Goal: Information Seeking & Learning: Check status

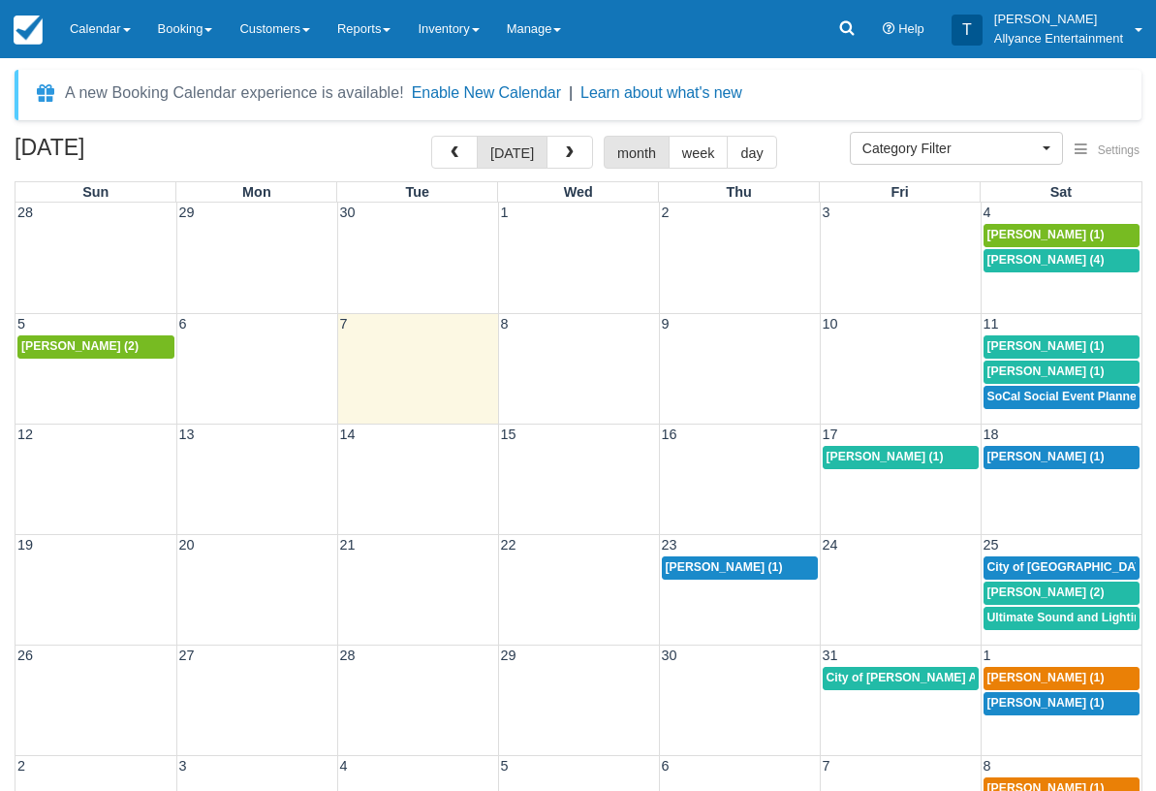
select select
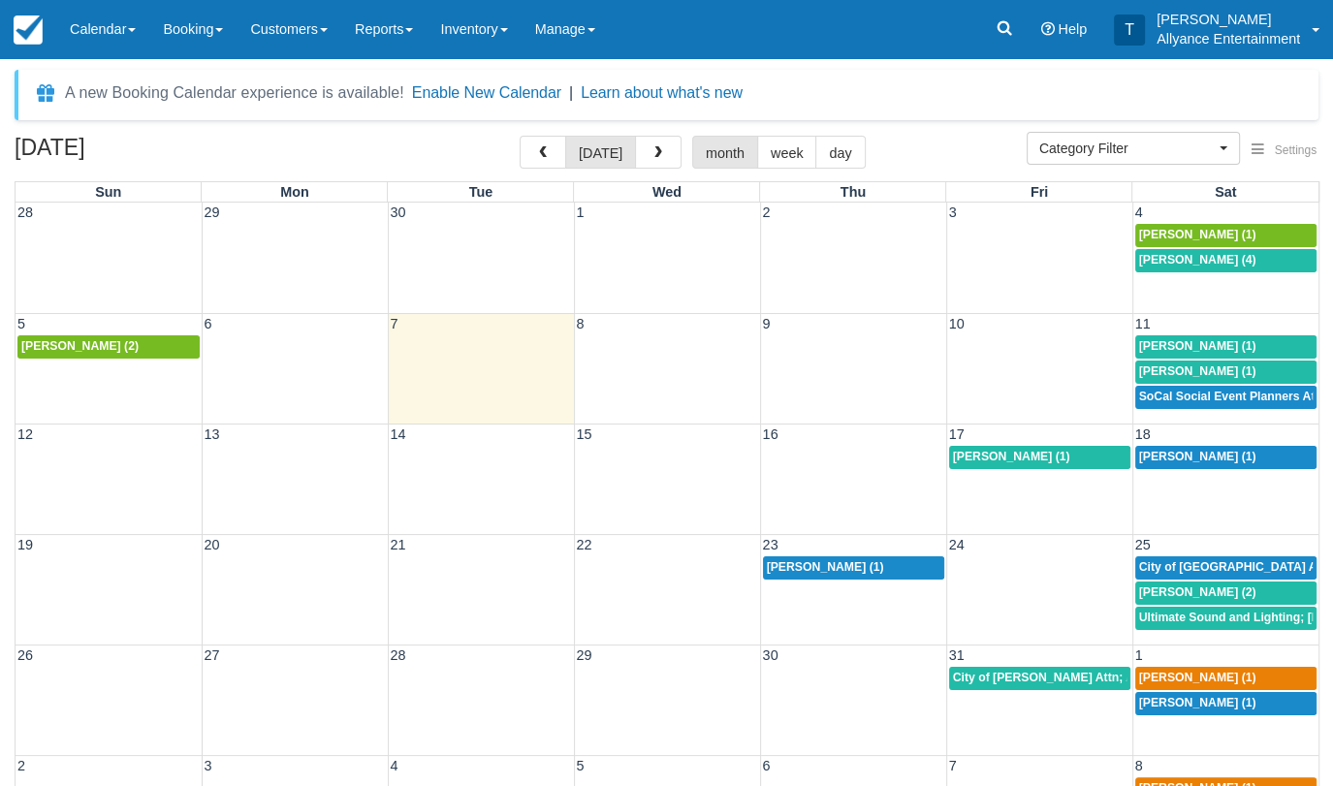
click at [1155, 391] on span "SoCal Social Event Planners Attn; [PERSON_NAME] (2)" at bounding box center [1295, 397] width 312 height 14
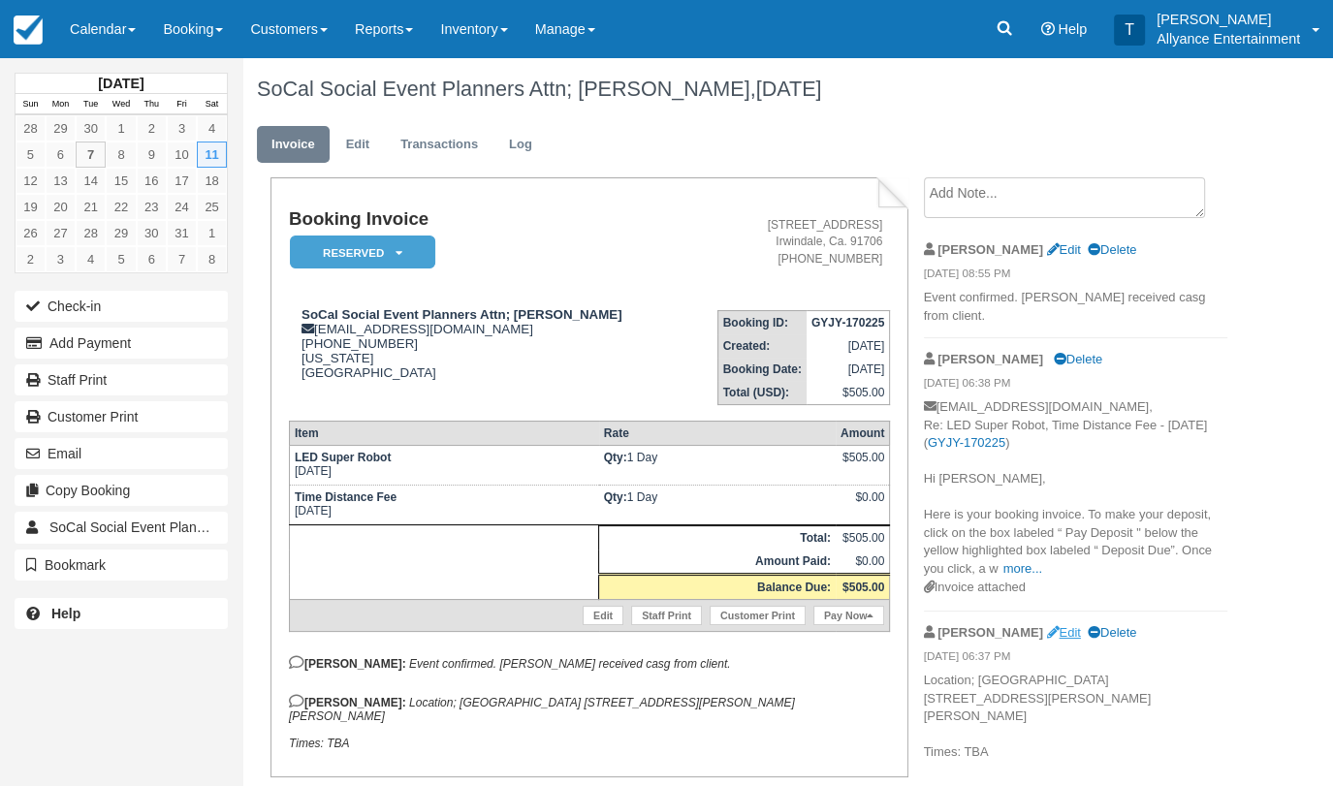
click at [1046, 625] on link "Edit" at bounding box center [1063, 632] width 34 height 15
type textarea "Location; Avanti Hall 1661 San Fernando Rd San Fernando Times: TBA"
checkbox input "true"
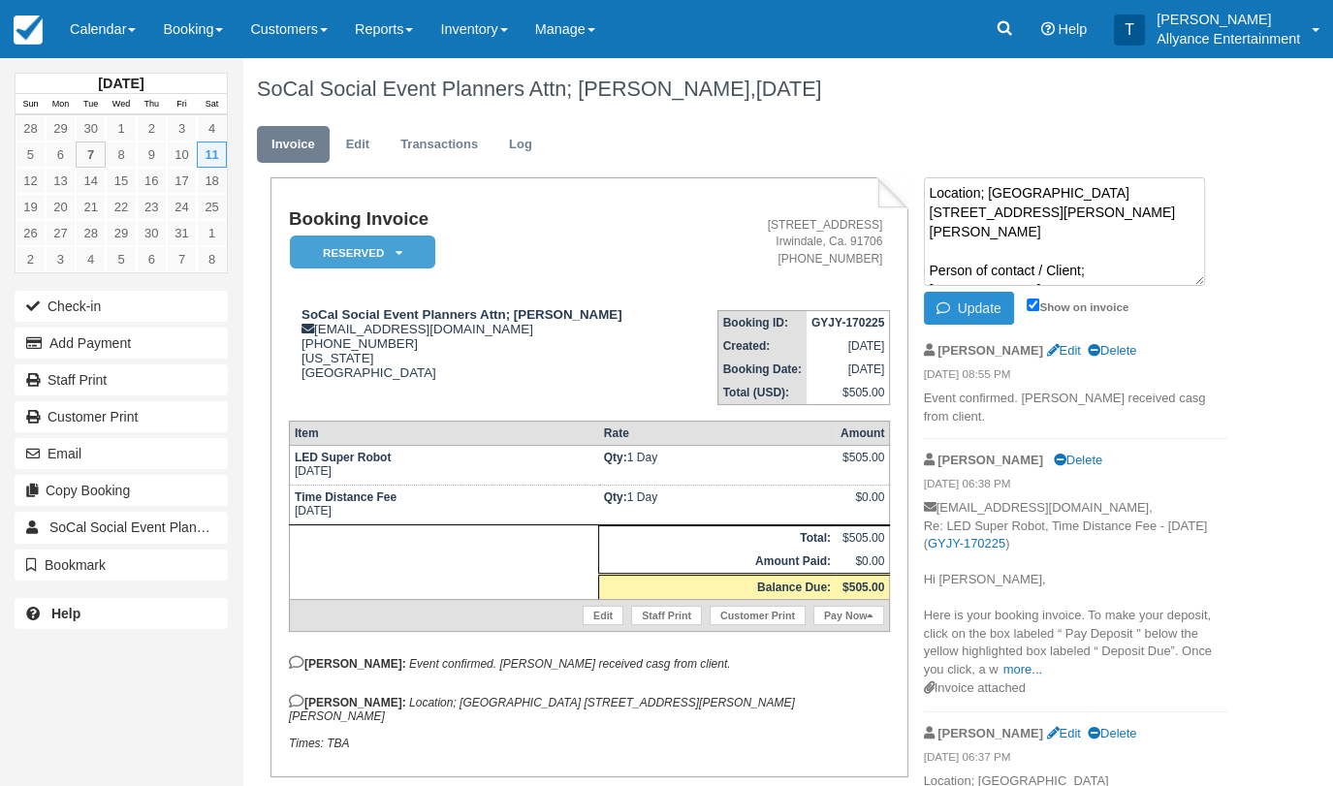
type textarea "Location; Avanti Hall 1661 San Fernando Rd San Fernando Person of contact / Cli…"
click at [973, 315] on button "Update" at bounding box center [969, 308] width 90 height 33
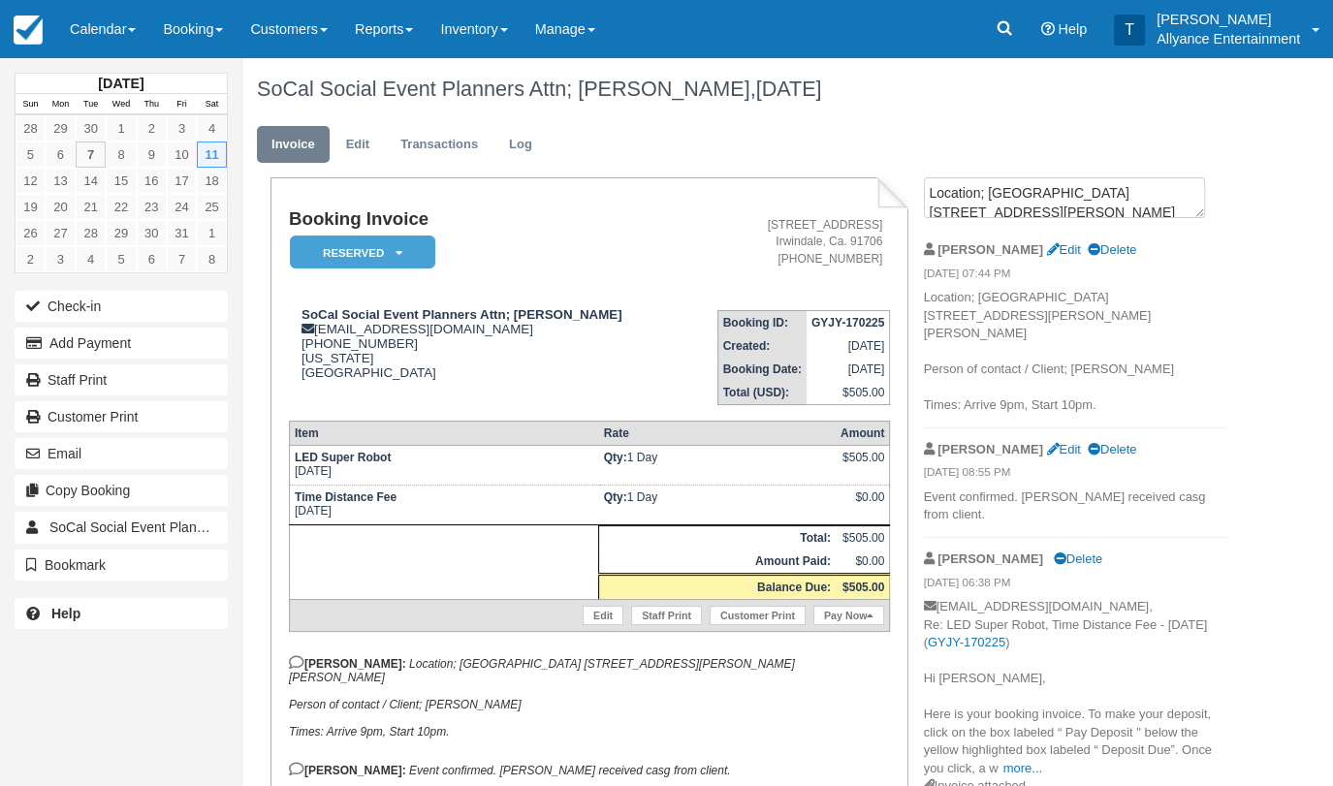
drag, startPoint x: 926, startPoint y: 382, endPoint x: 1104, endPoint y: 385, distance: 178.4
click at [1104, 385] on p "Location; Avanti Hall 1661 San Fernando Rd San Fernando Person of contact / Cli…" at bounding box center [1076, 352] width 304 height 126
copy p "Times: Arrive 9pm, Start 10pm."
click at [71, 16] on link "Calendar" at bounding box center [102, 29] width 93 height 58
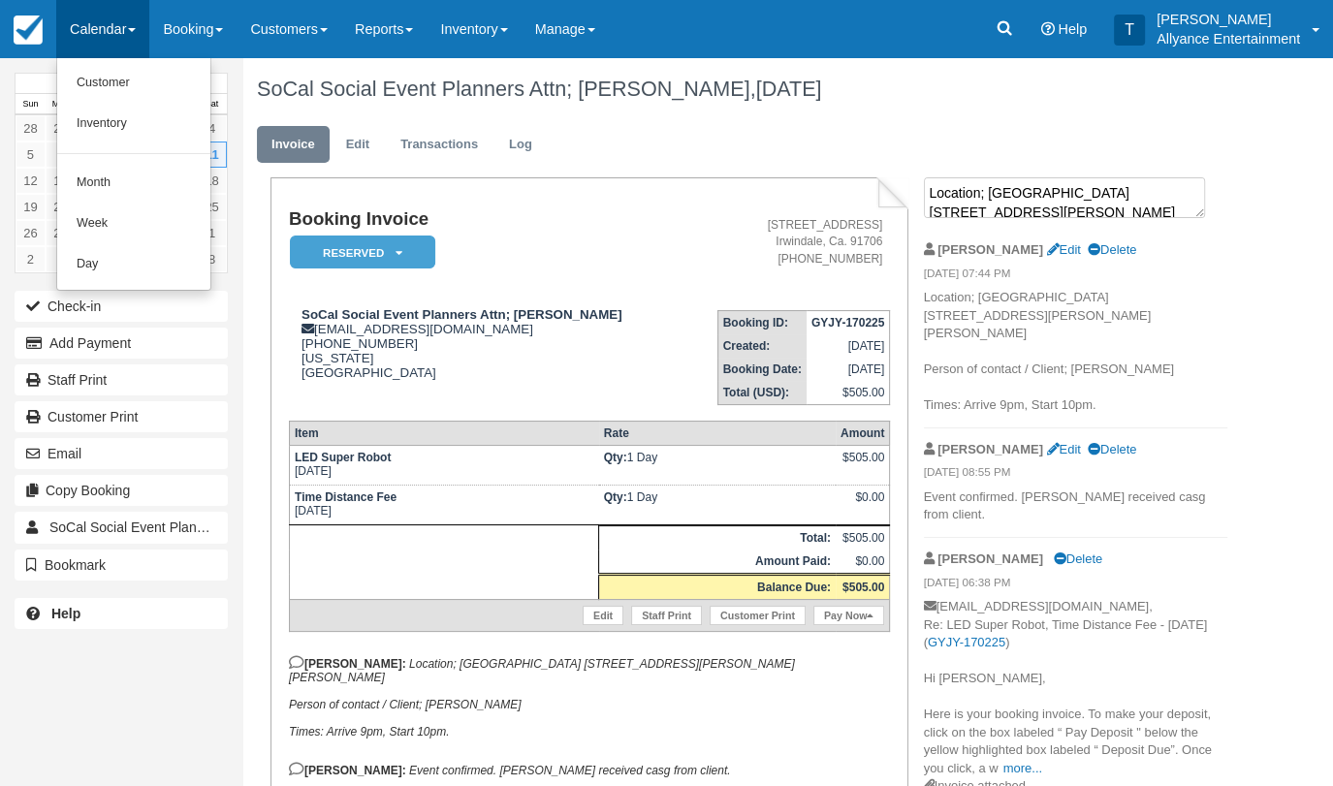
click at [999, 199] on textarea "Location; Avanti Hall 1661 San Fernando Rd San Fernando Person of contact / Cli…" at bounding box center [1064, 197] width 281 height 41
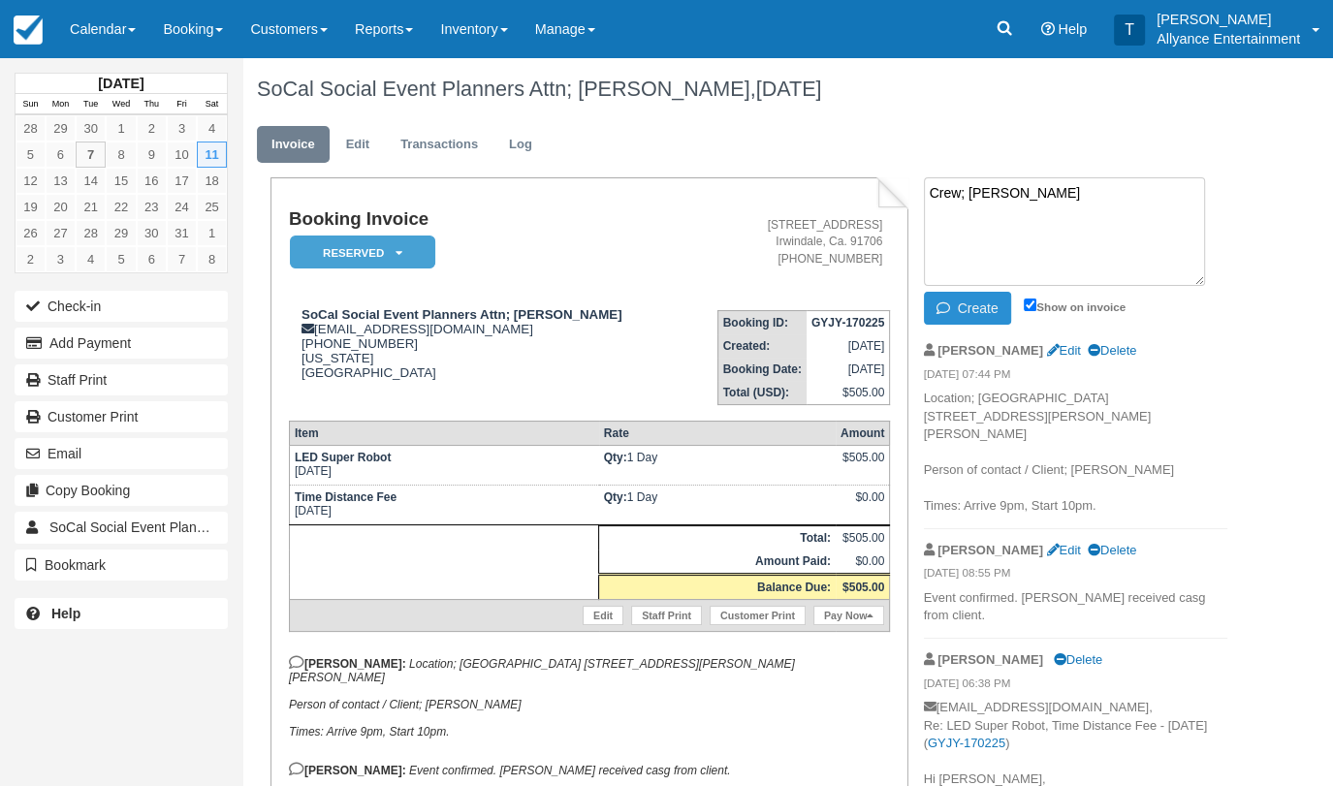
click at [985, 301] on button "Create" at bounding box center [967, 308] width 87 height 33
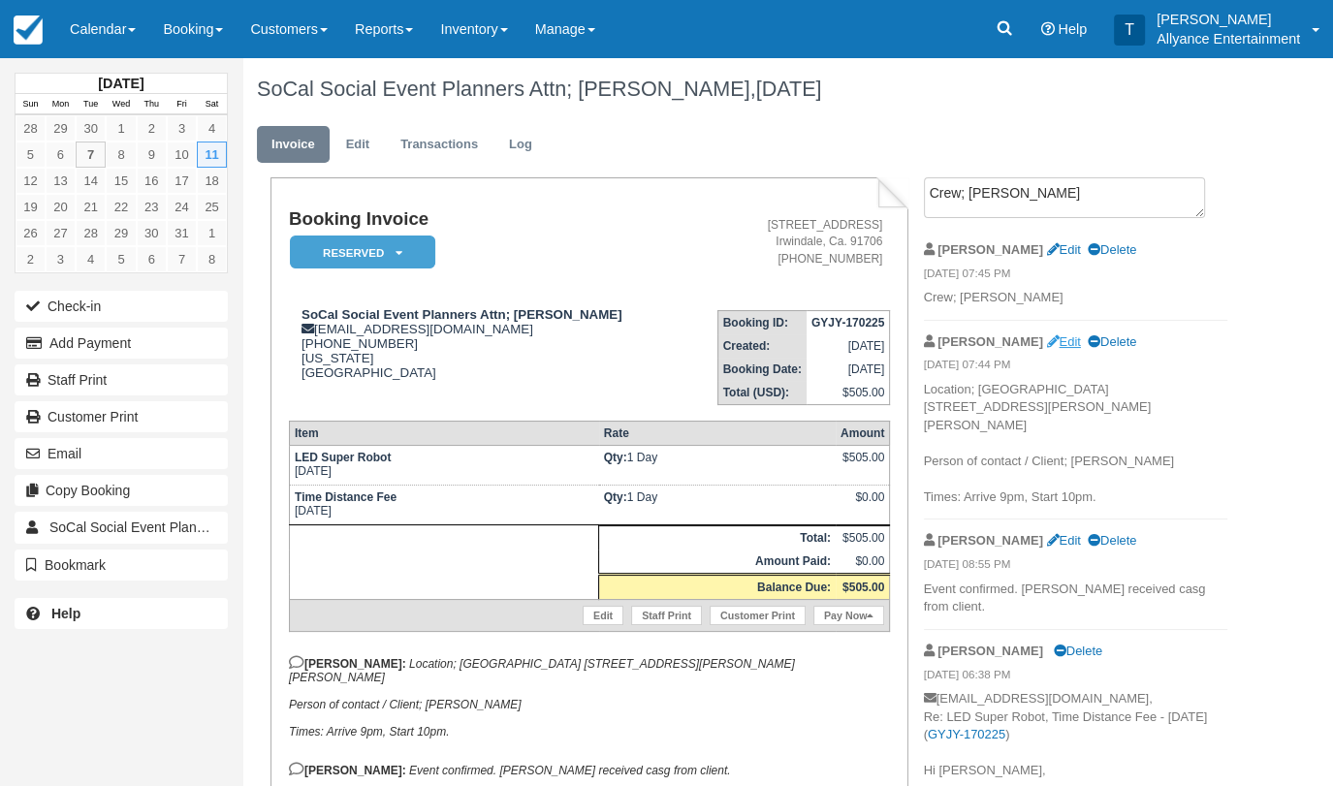
click at [1046, 343] on link "Edit" at bounding box center [1063, 341] width 34 height 15
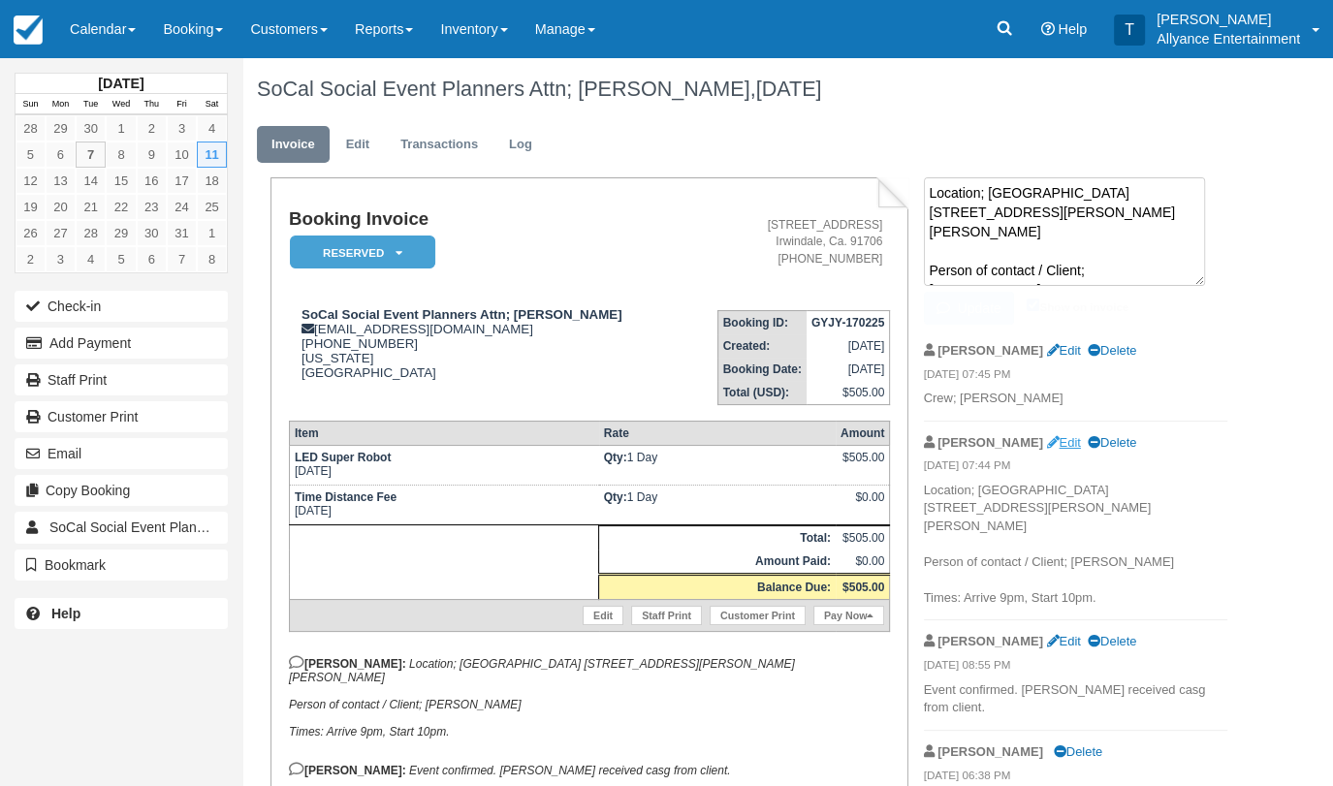
scroll to position [8, 0]
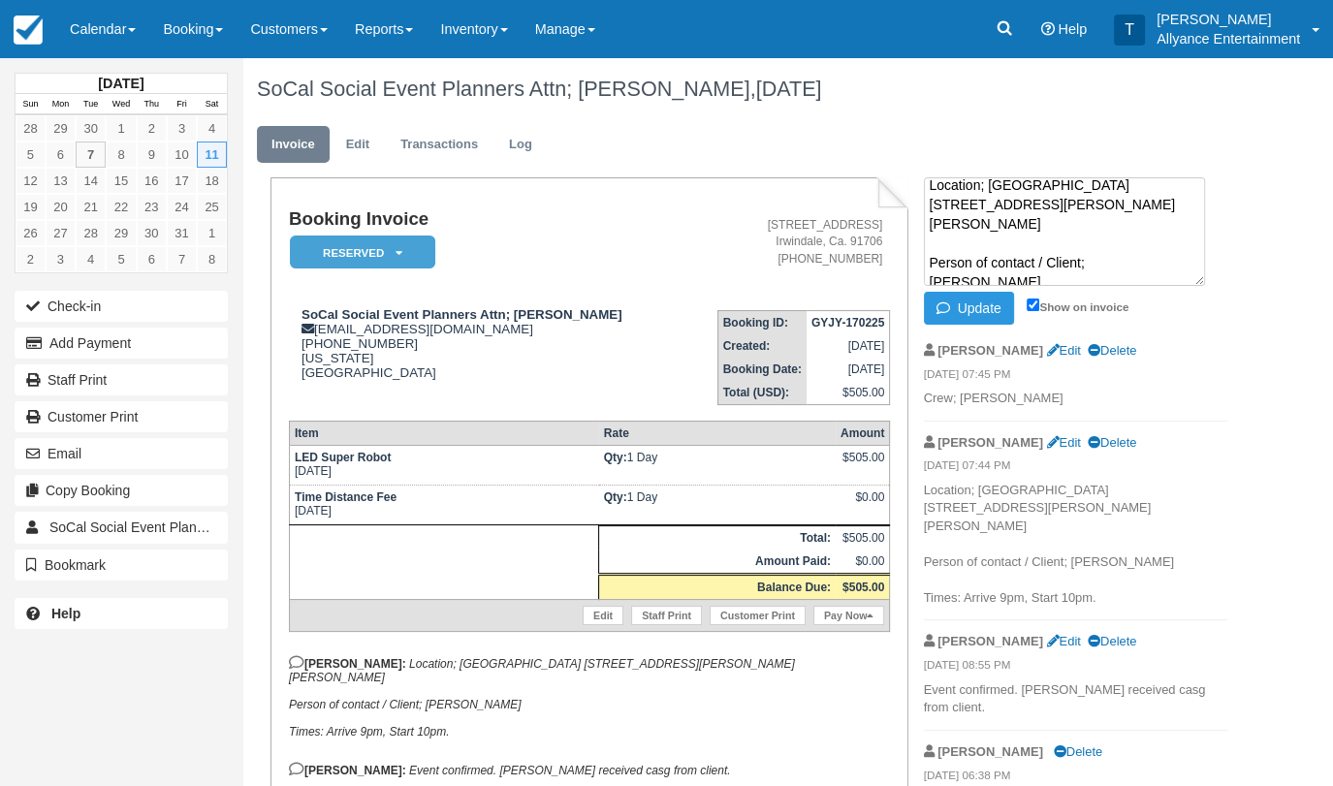
click at [1196, 242] on textarea "Location; Avanti Hall 1661 San Fernando Rd San Fernando Person of contact / Cli…" at bounding box center [1064, 231] width 281 height 109
type textarea "Location; Avanti Hall 1661 San Fernando Rd San Fernando Person of contact / Cli…"
click at [969, 303] on button "Update" at bounding box center [969, 308] width 90 height 33
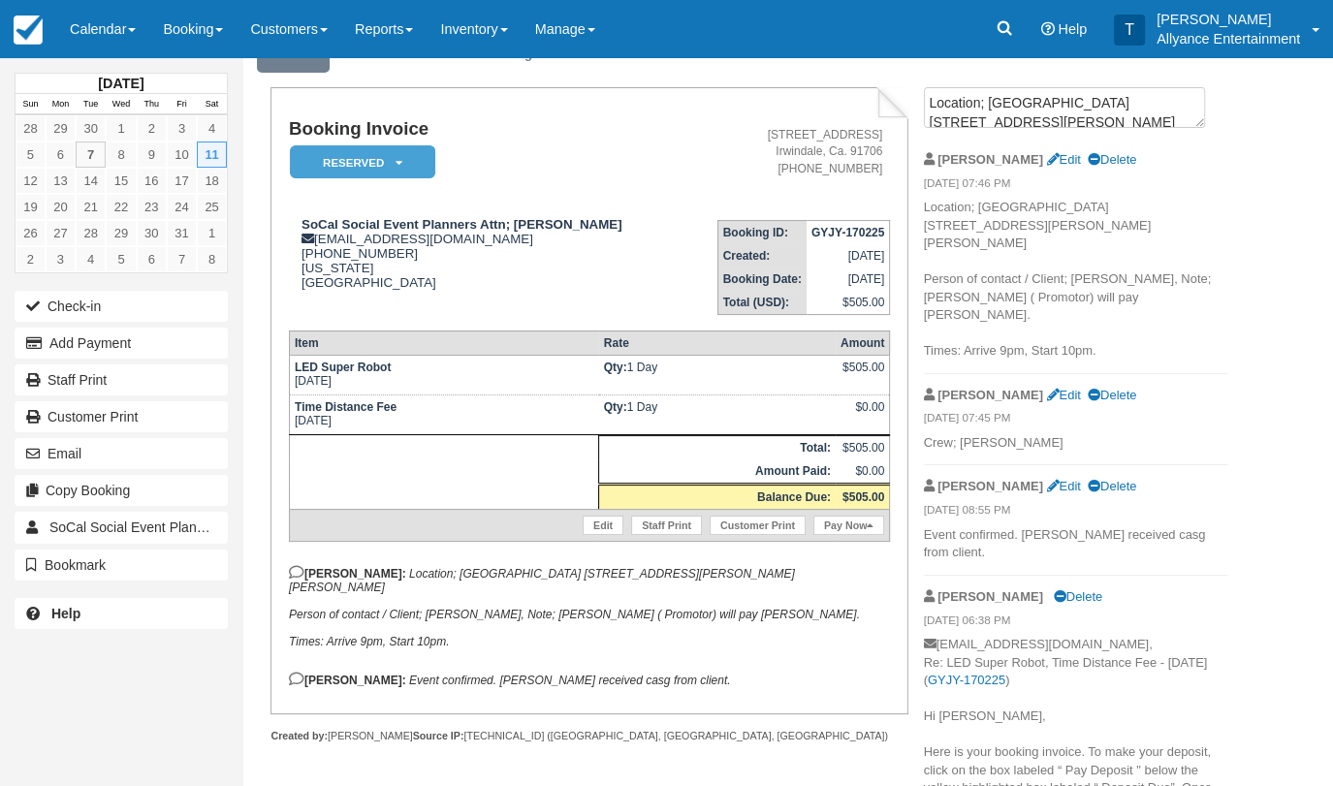
scroll to position [90, 0]
click at [93, 28] on link "Calendar" at bounding box center [102, 29] width 93 height 58
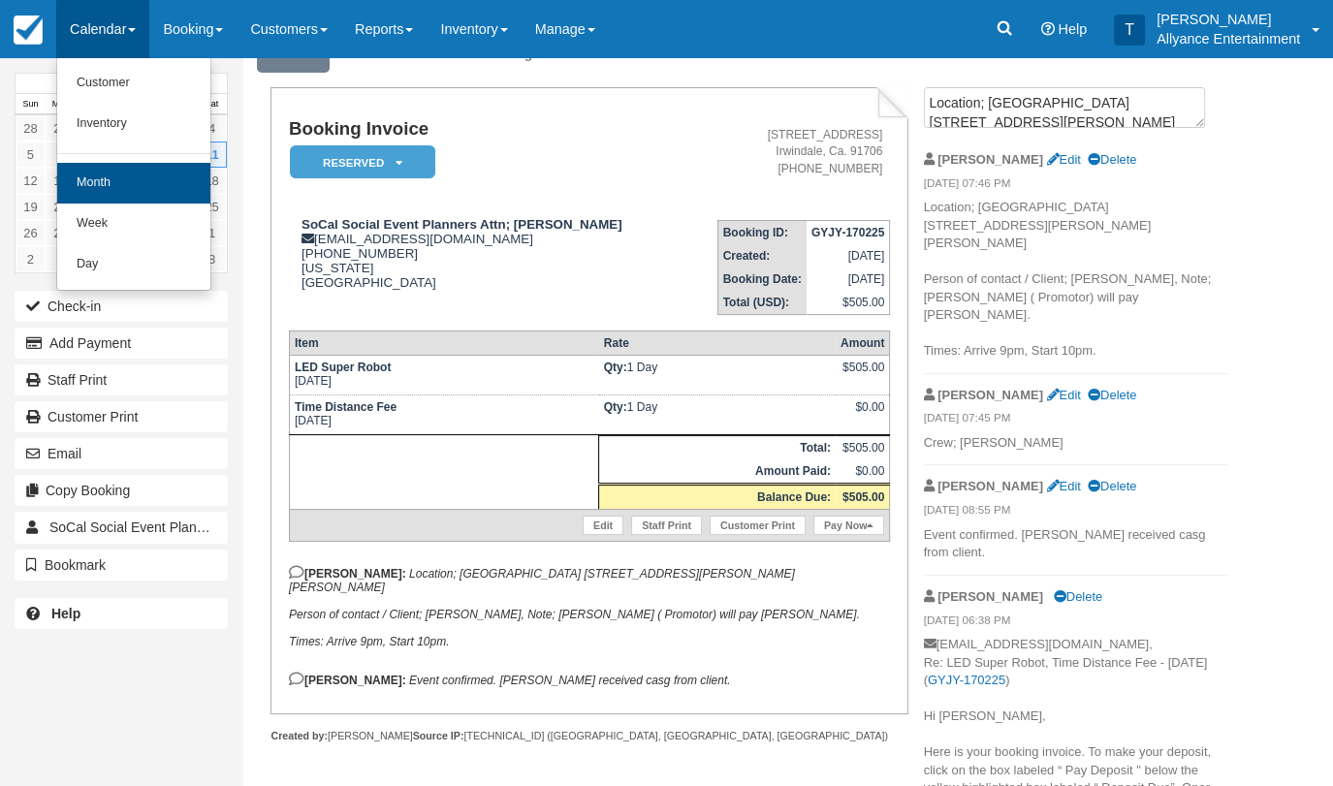
click at [101, 173] on link "Month" at bounding box center [133, 183] width 153 height 41
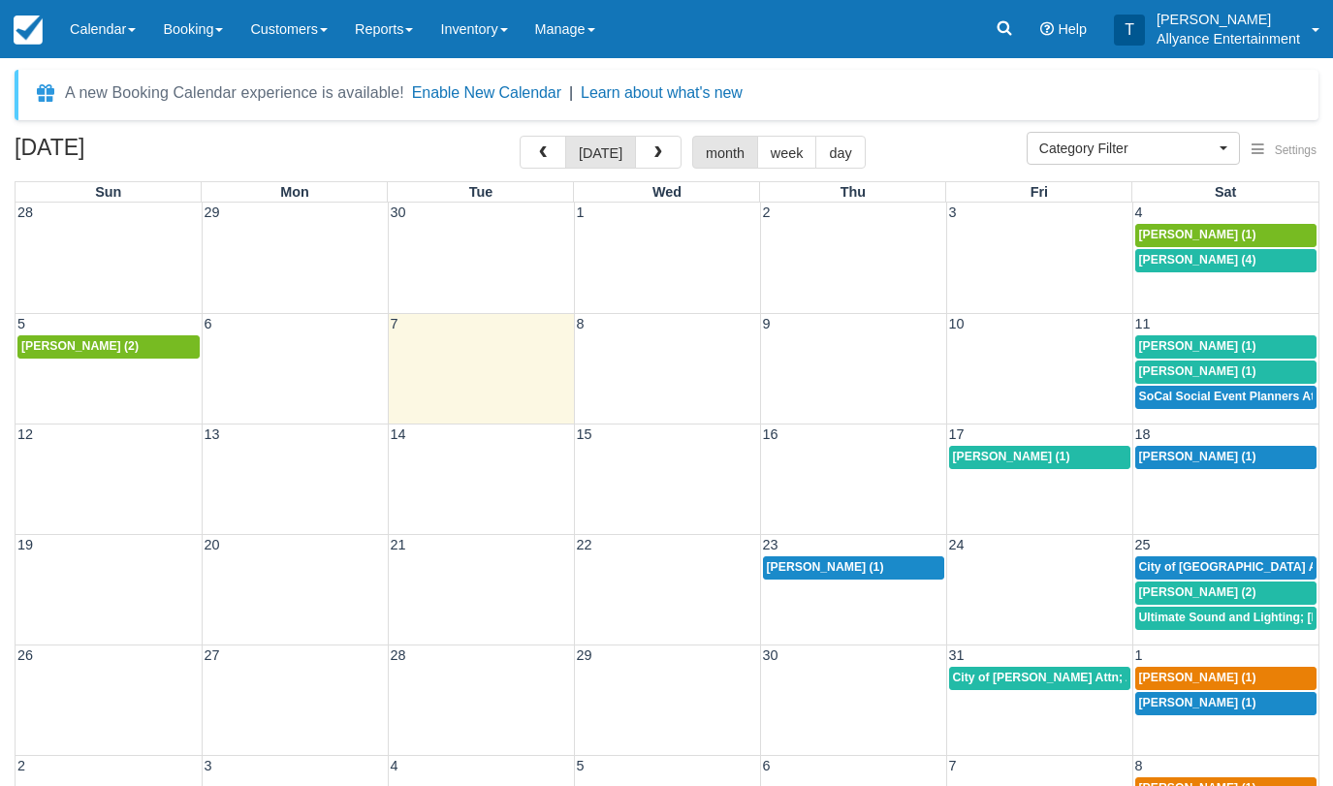
select select
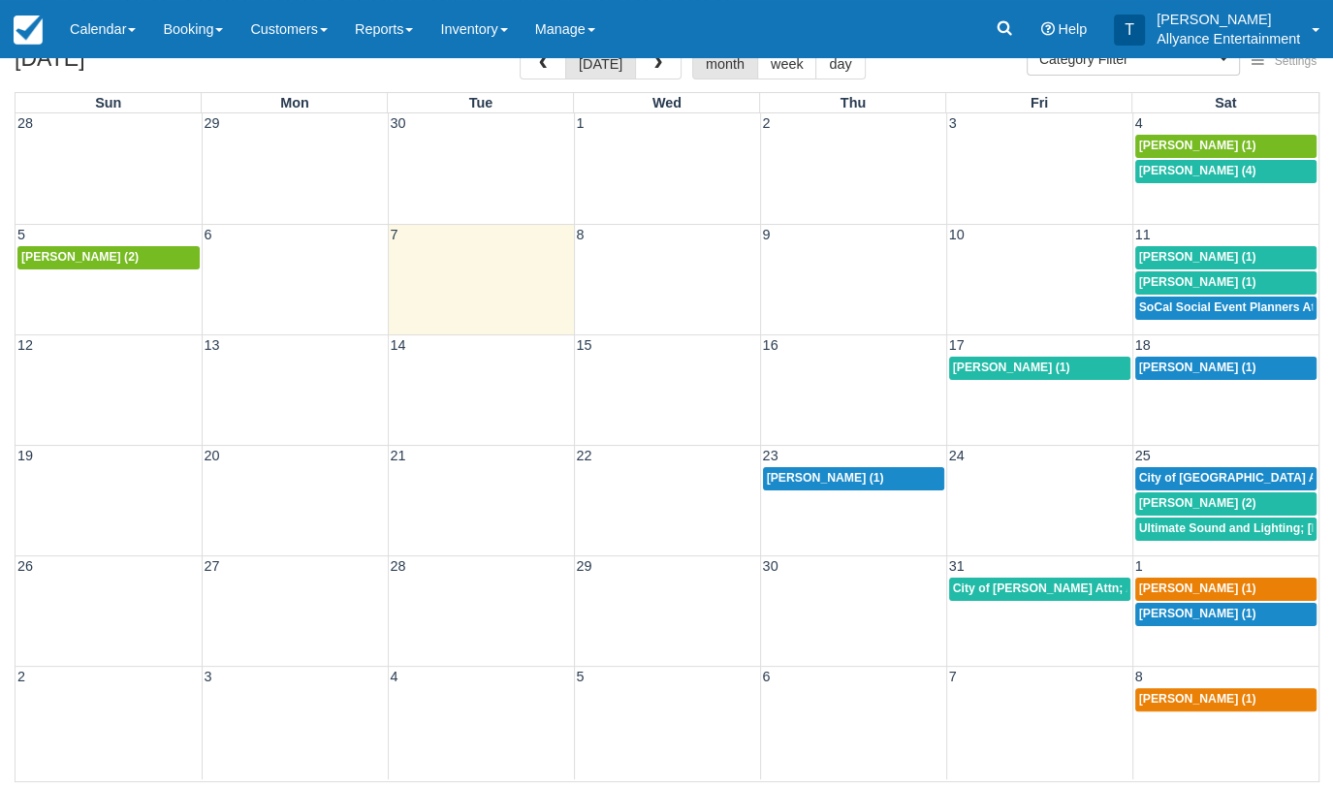
scroll to position [88, 0]
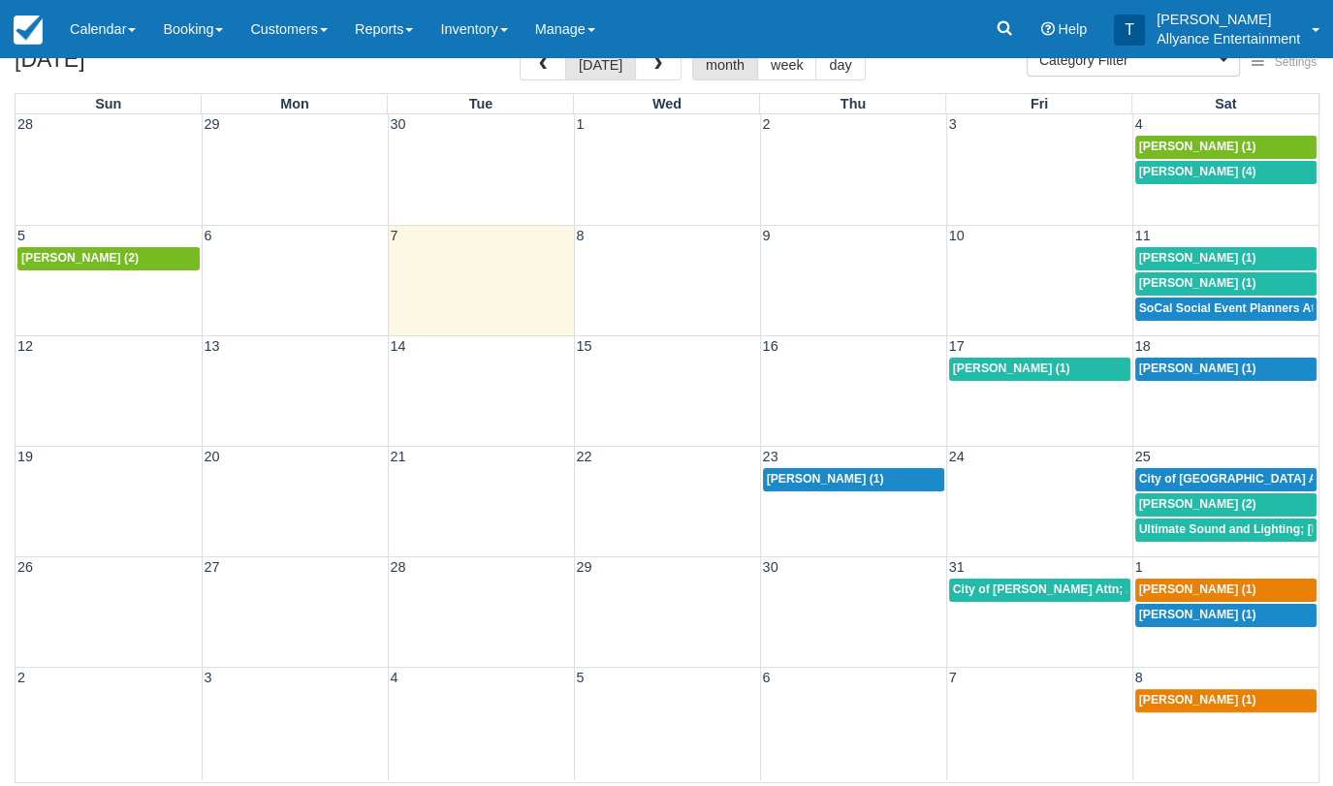
click at [1146, 231] on span "11" at bounding box center [1142, 236] width 19 height 16
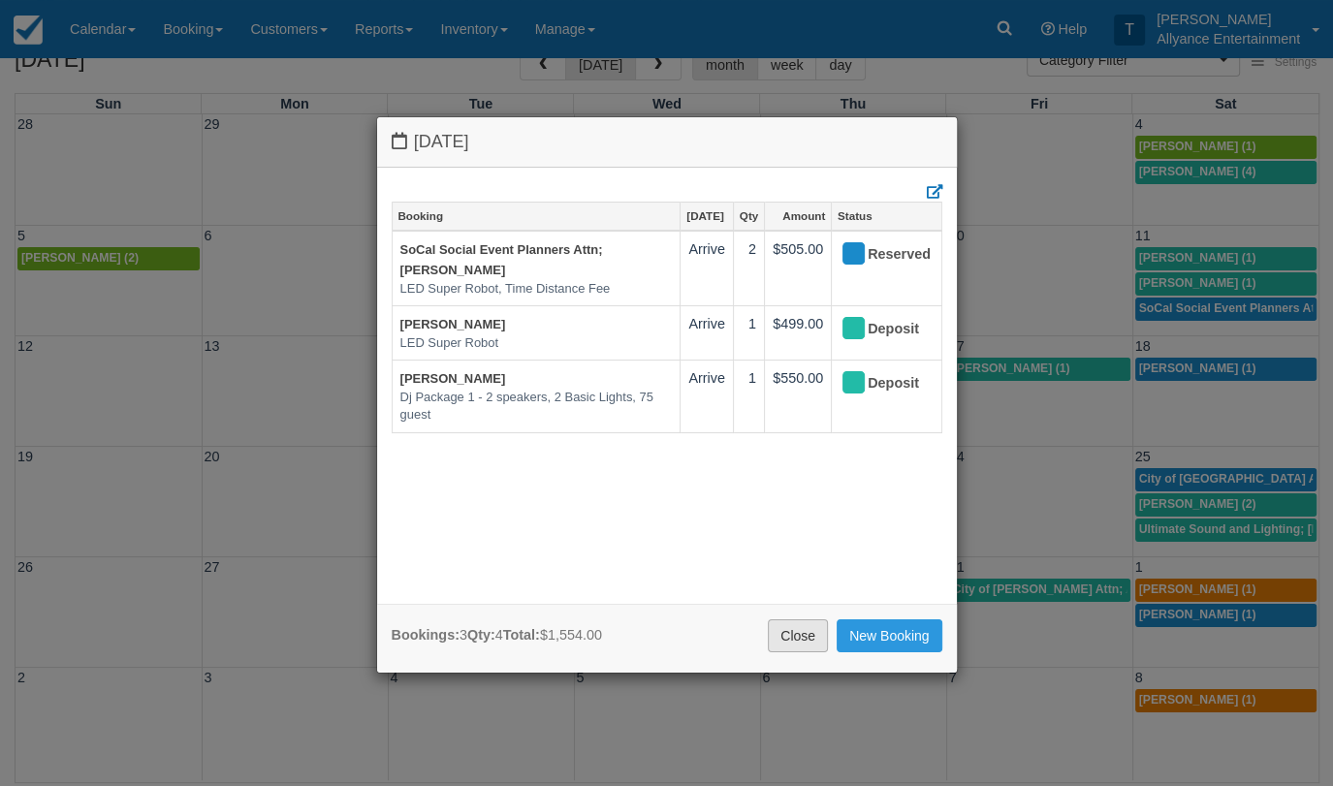
click at [781, 638] on link "Close" at bounding box center [798, 635] width 60 height 33
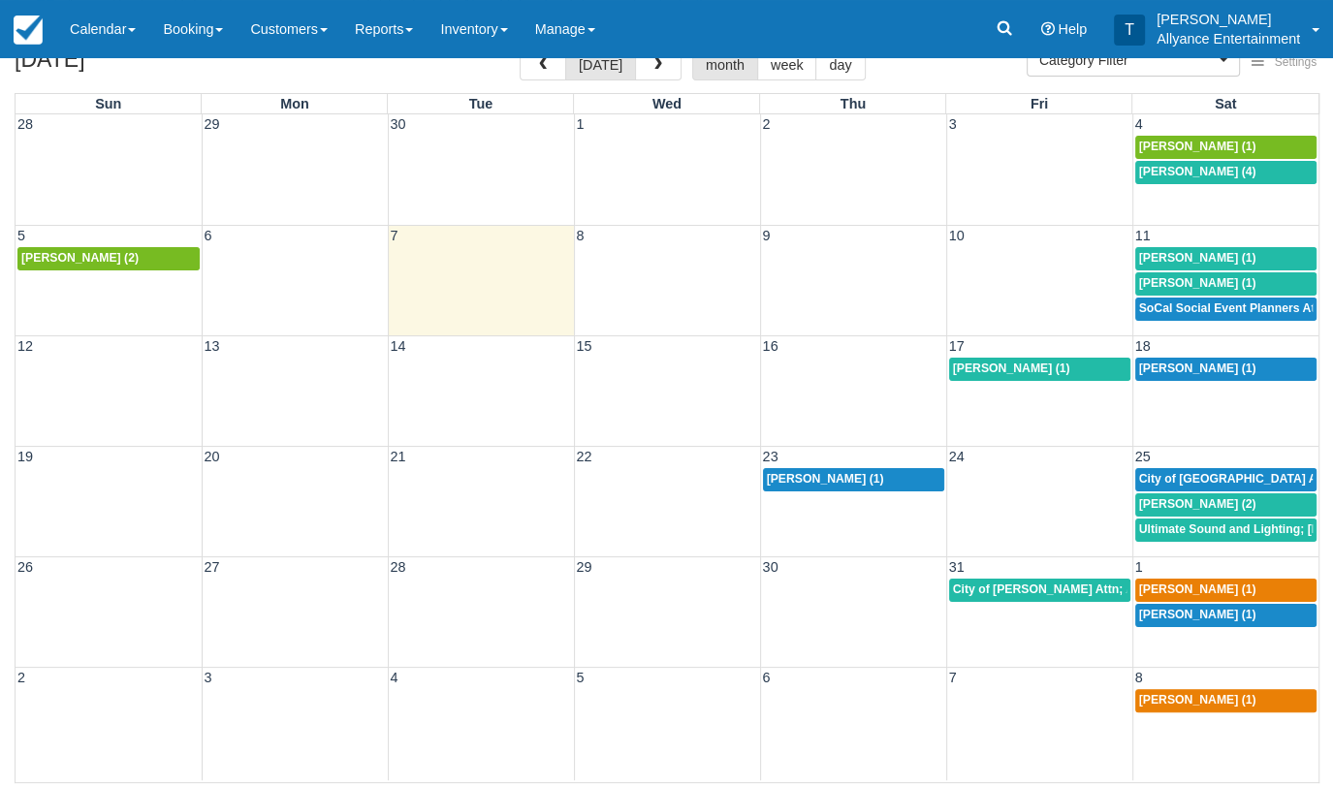
click at [1154, 453] on td "25" at bounding box center [1225, 457] width 186 height 20
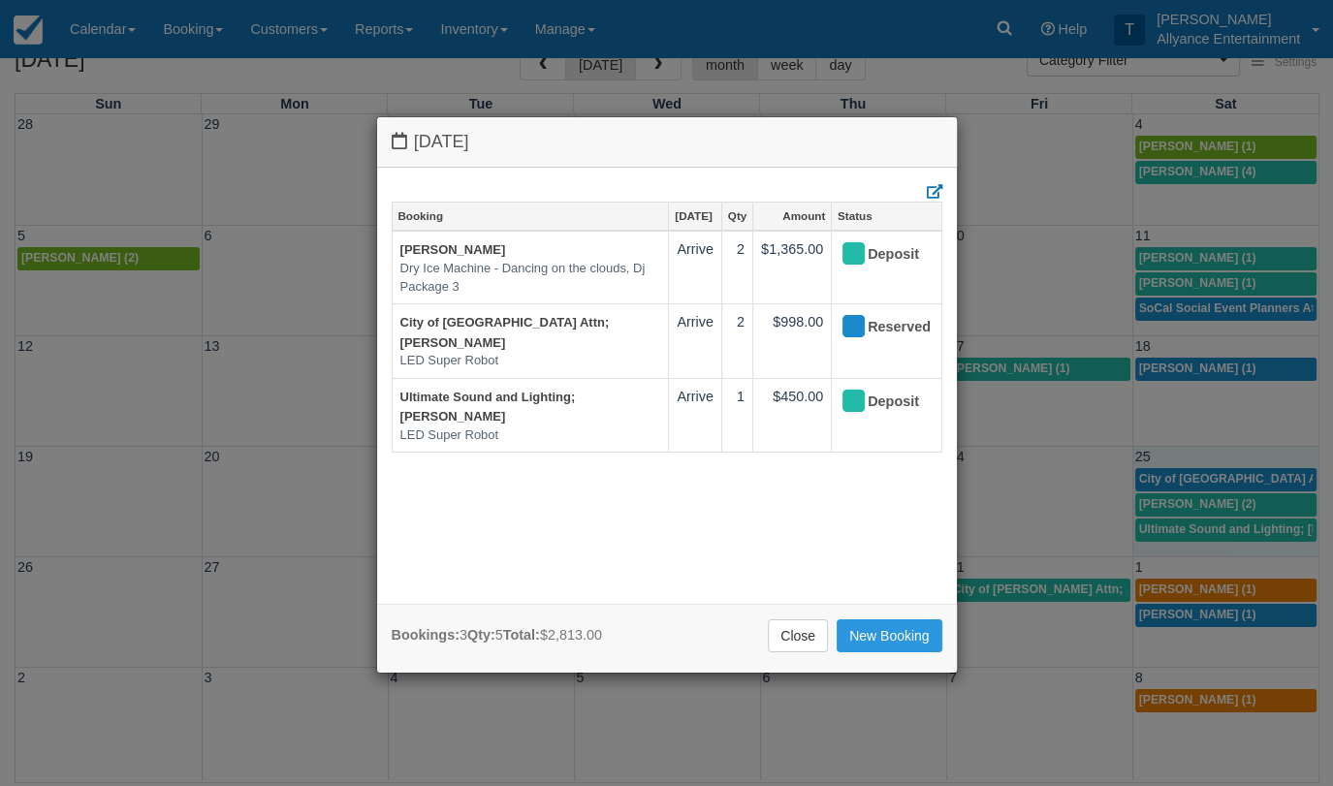
click at [1027, 630] on div "Saturday October 25 2025 Booking Oct 25 Qty Amount Status Sandra Lopez Dry Ice …" at bounding box center [666, 393] width 1333 height 786
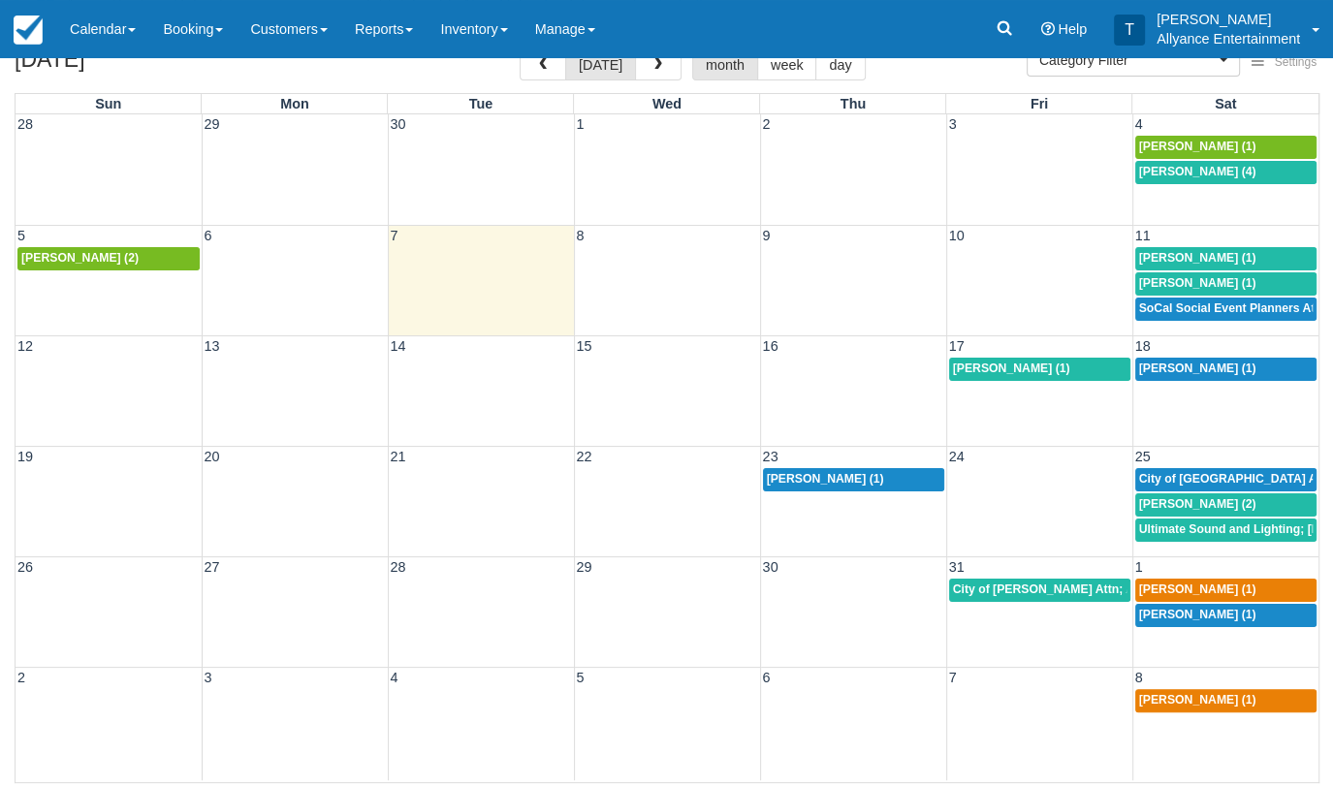
click at [1179, 473] on span "City of [GEOGRAPHIC_DATA] Attn; [PERSON_NAME] (2)" at bounding box center [1298, 479] width 318 height 14
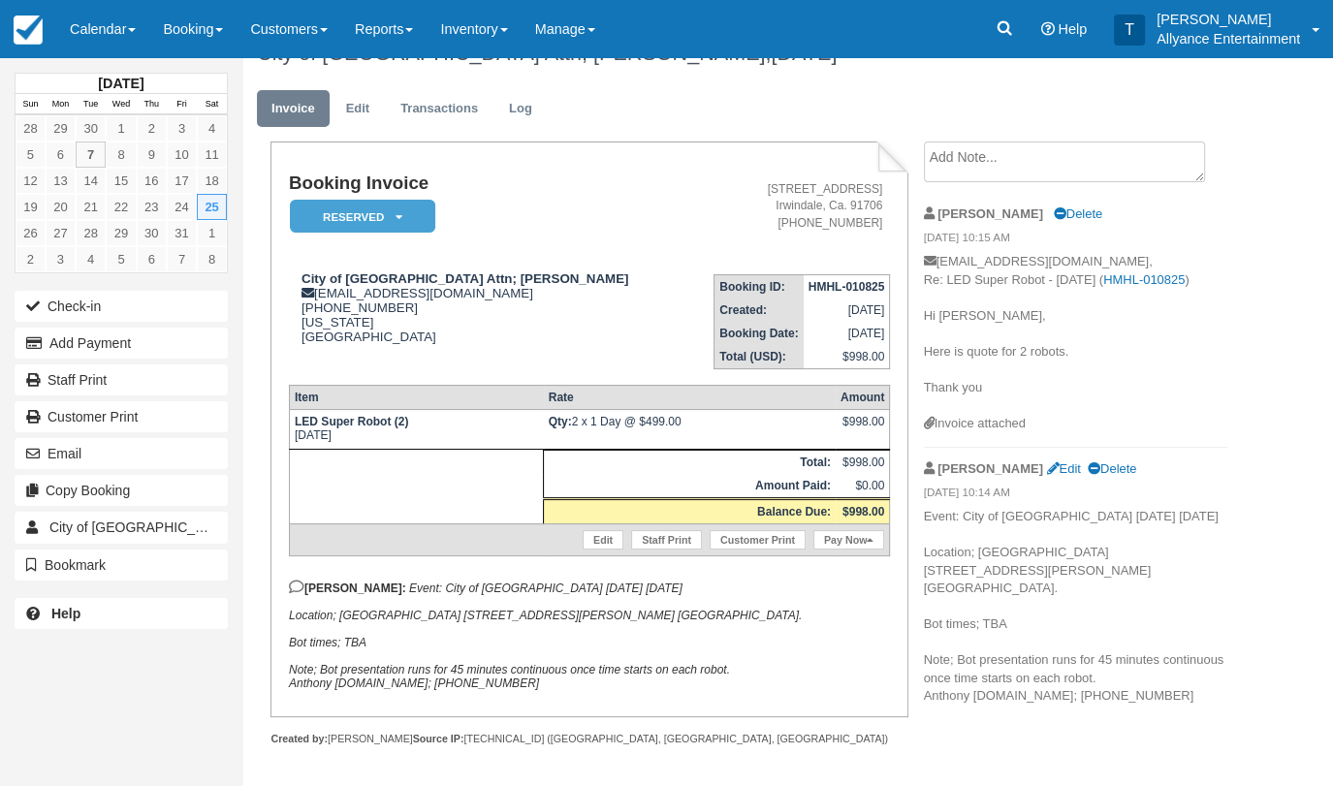
scroll to position [35, 0]
click at [100, 36] on link "Calendar" at bounding box center [102, 29] width 93 height 58
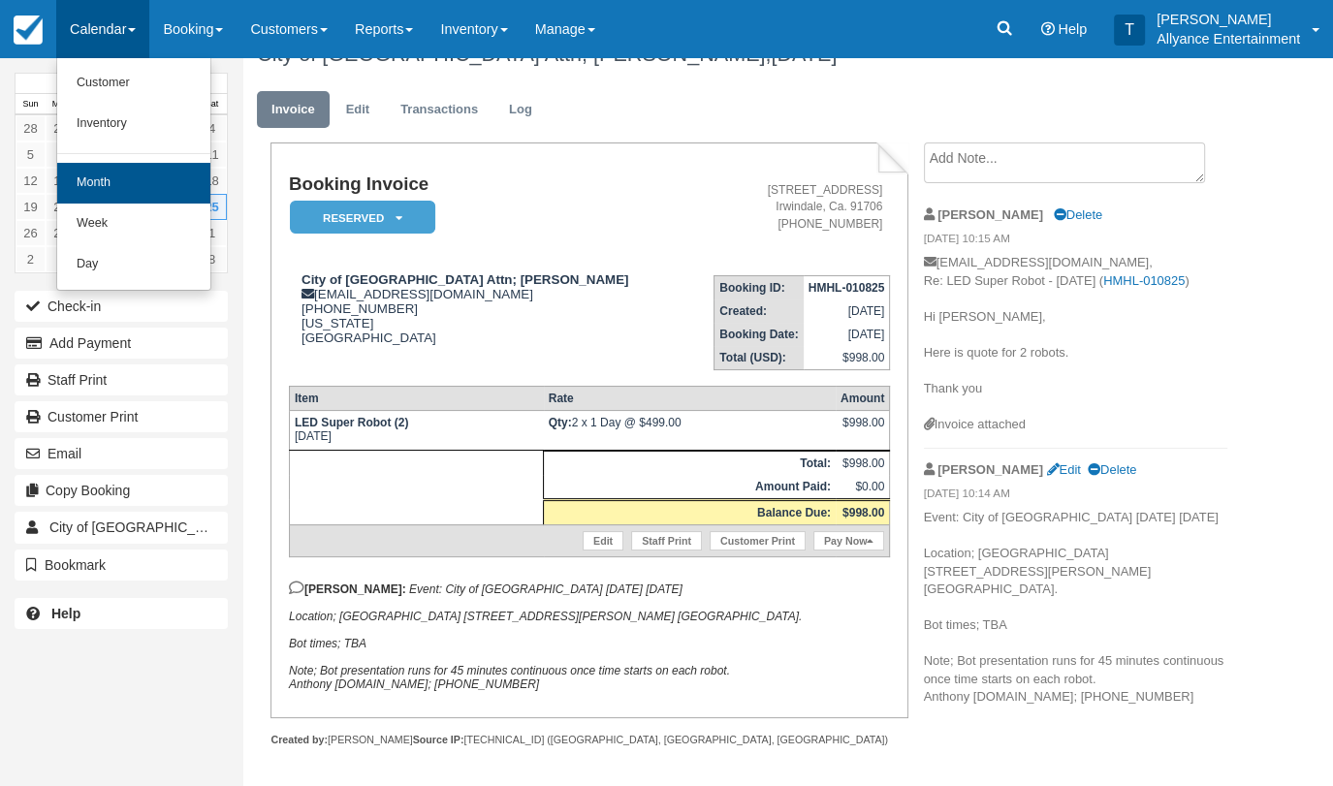
click at [104, 173] on link "Month" at bounding box center [133, 183] width 153 height 41
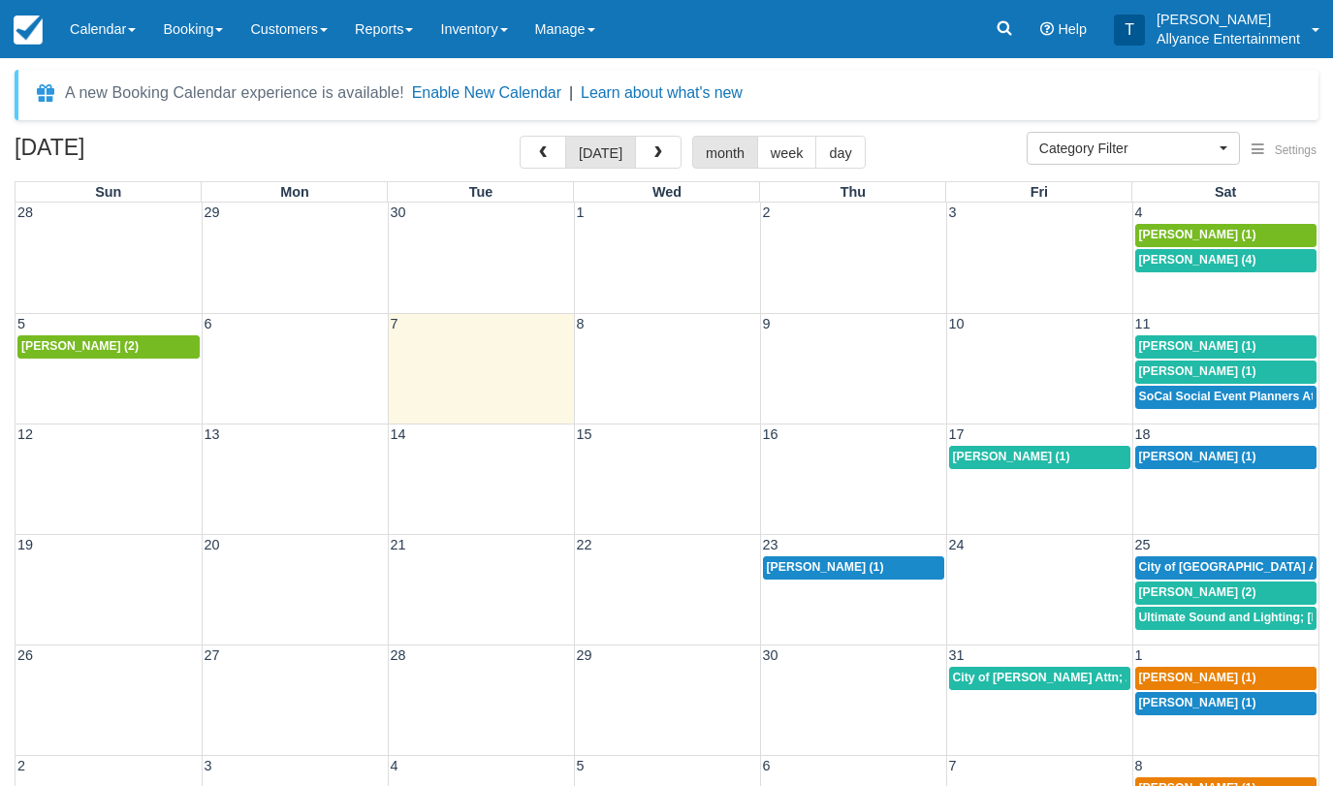
select select
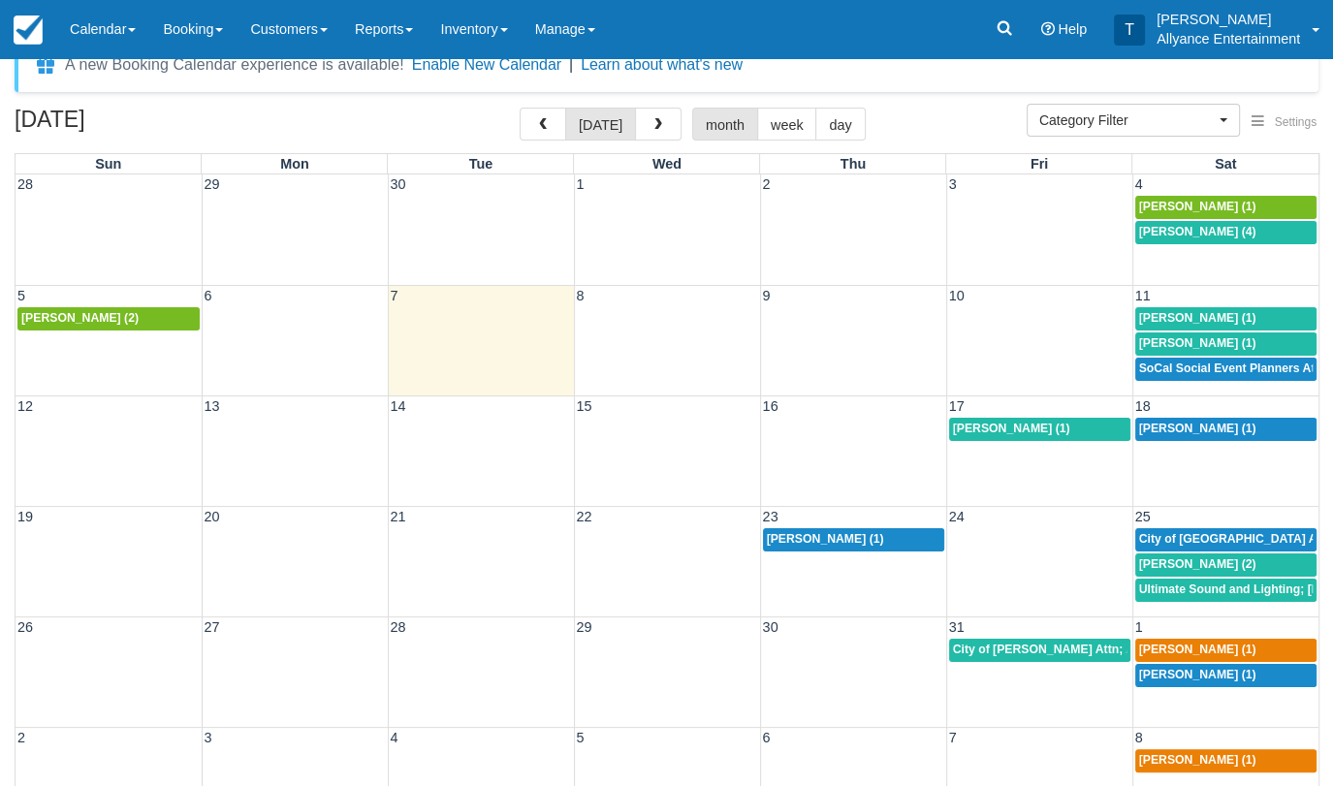
scroll to position [30, 0]
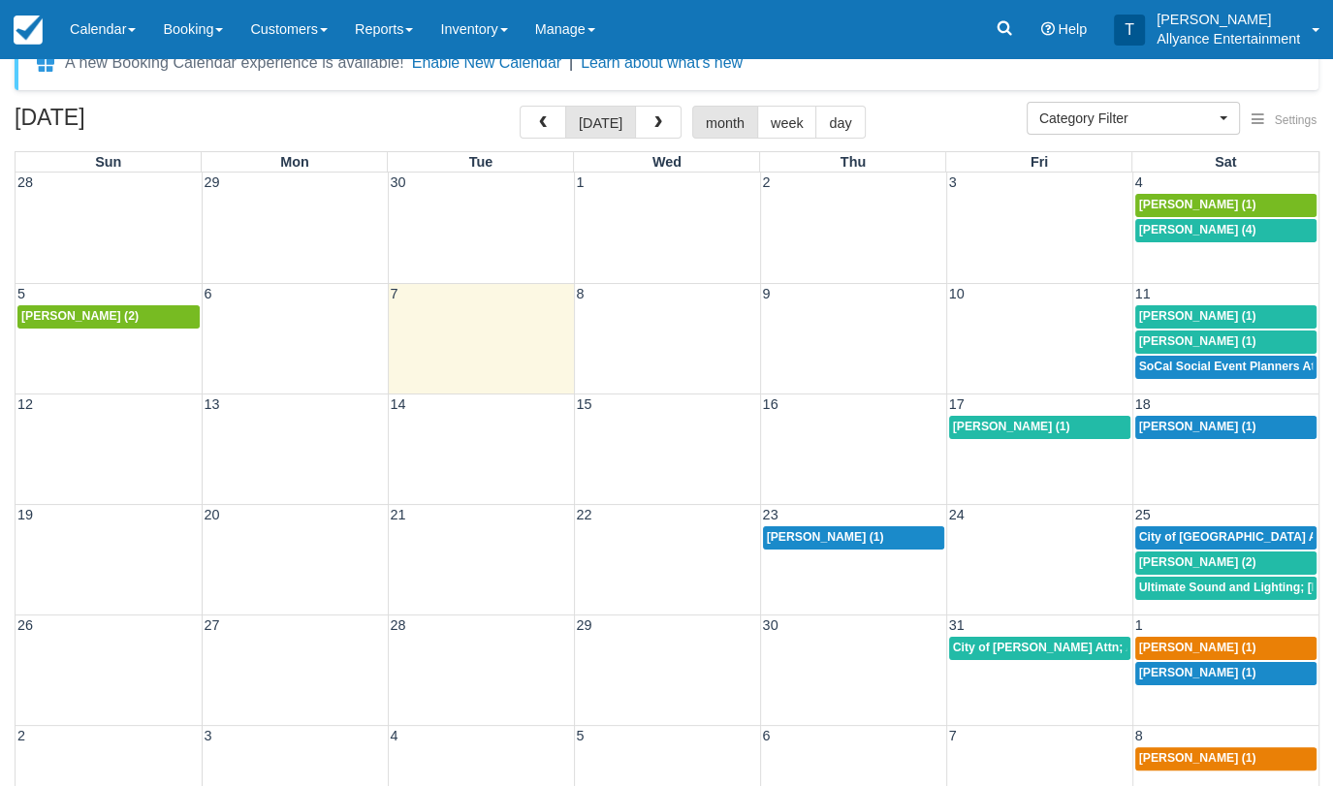
click at [998, 460] on div "12 13 14 15 16 17 18 Laura Campos (1) Adam Linares (1)" at bounding box center [667, 448] width 1303 height 110
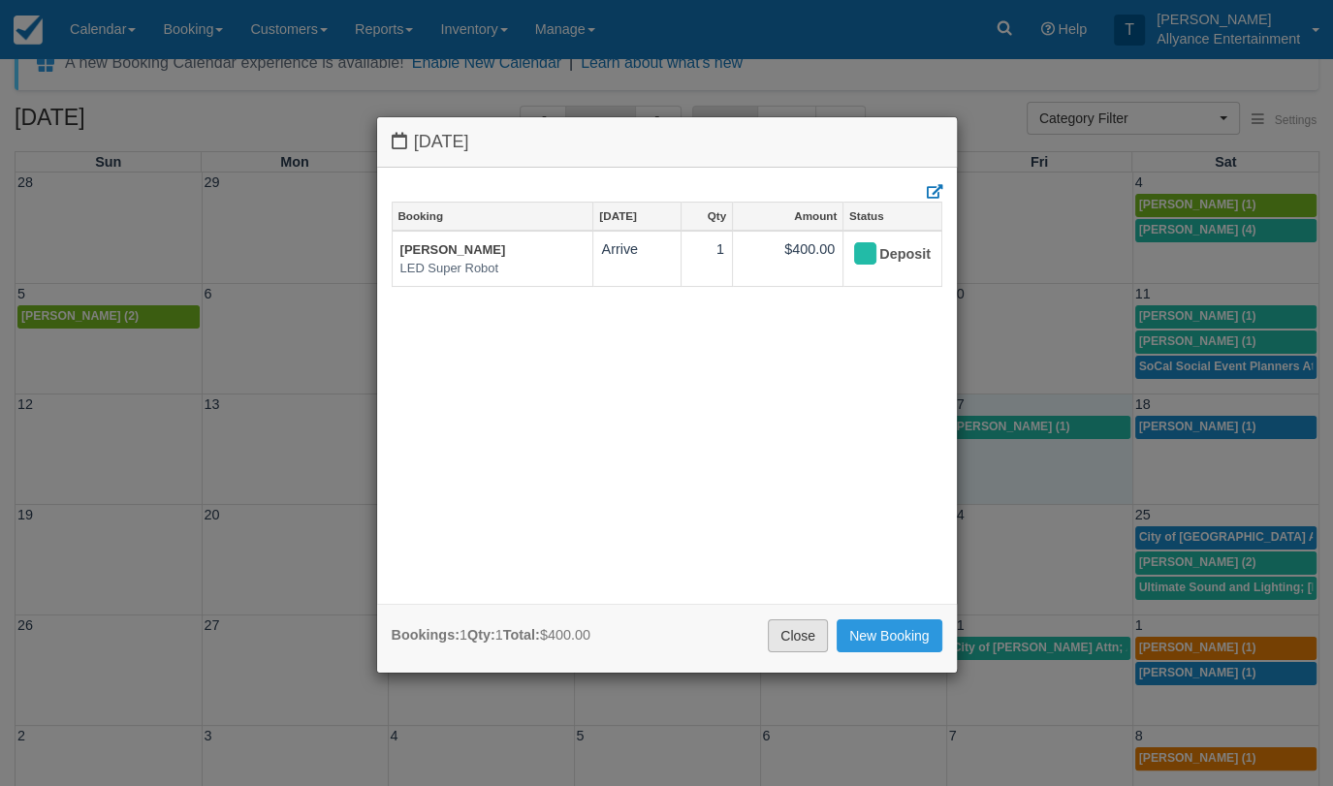
click at [784, 622] on link "Close" at bounding box center [798, 635] width 60 height 33
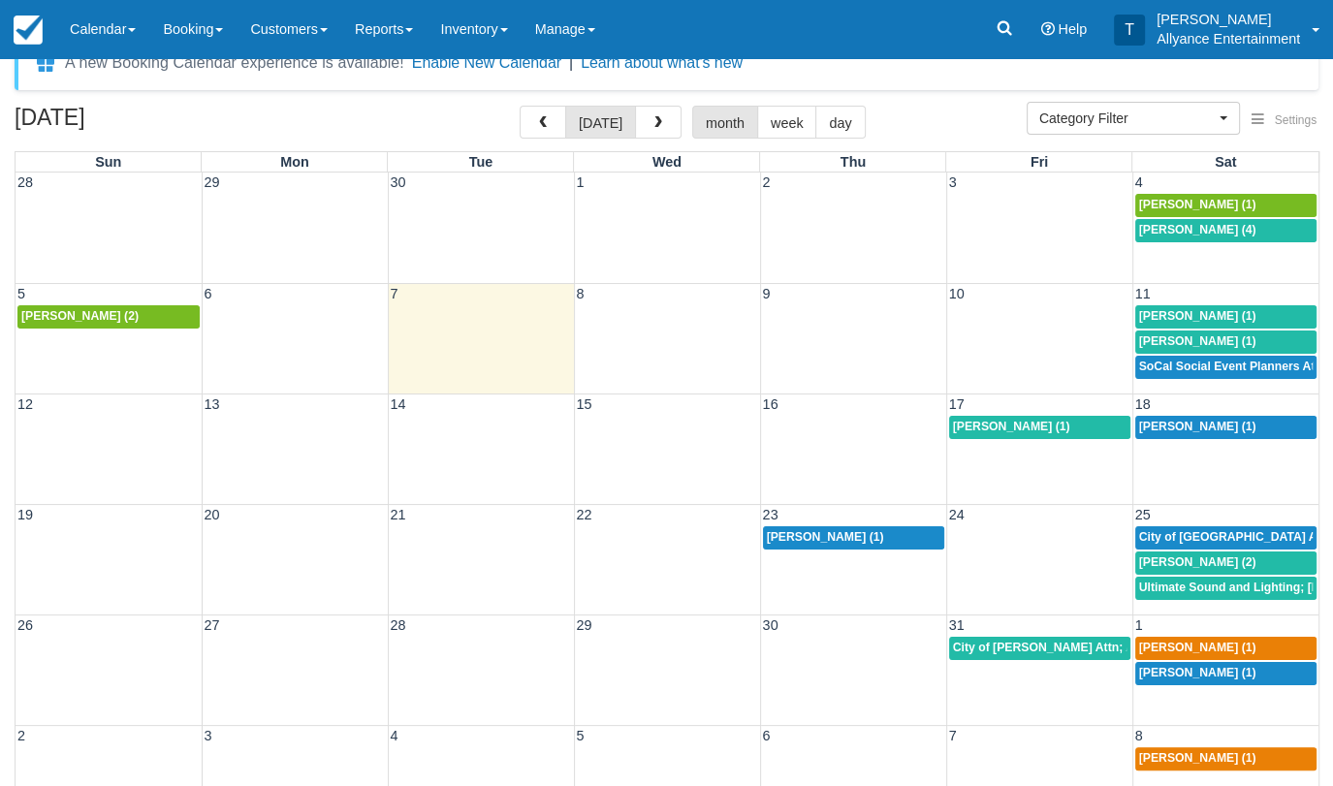
click at [987, 420] on span "Laura Campos (1)" at bounding box center [1011, 427] width 117 height 14
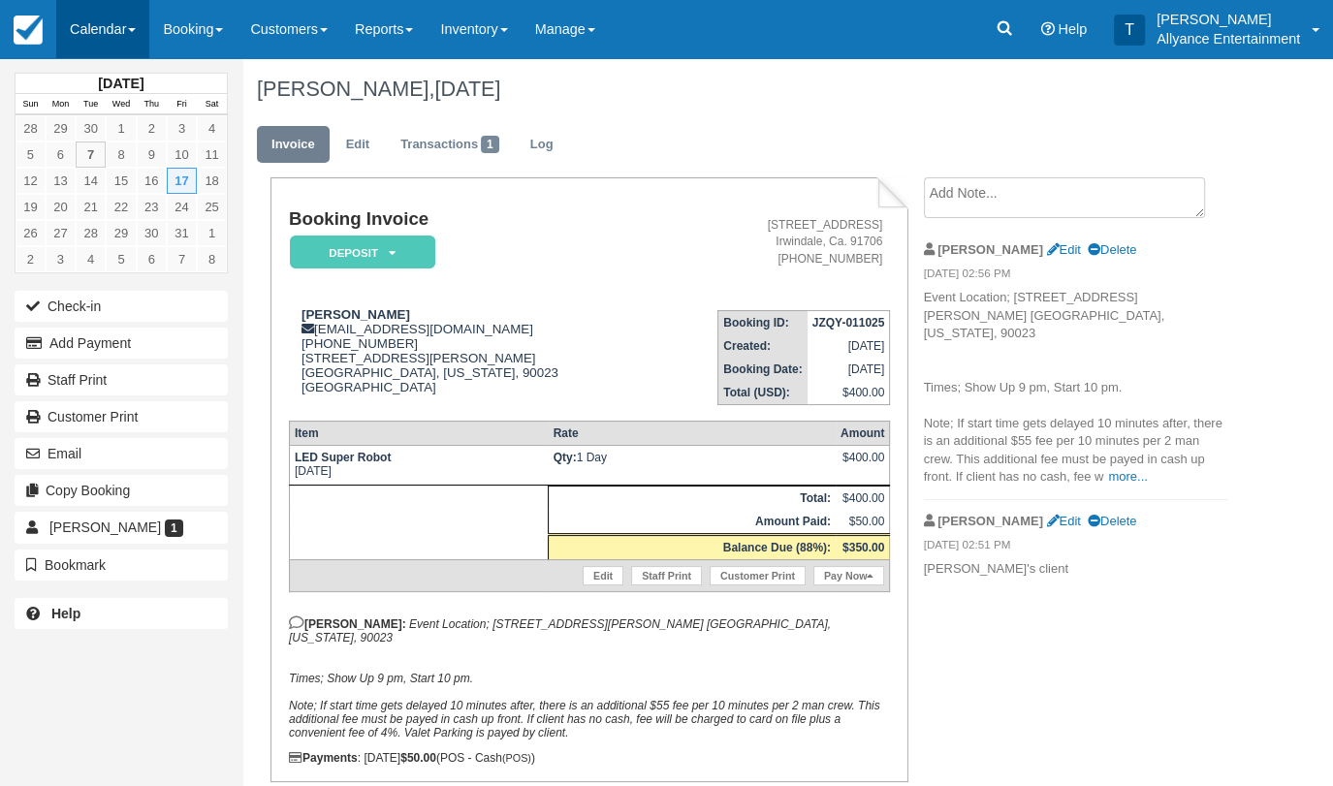
click at [82, 19] on link "Calendar" at bounding box center [102, 29] width 93 height 58
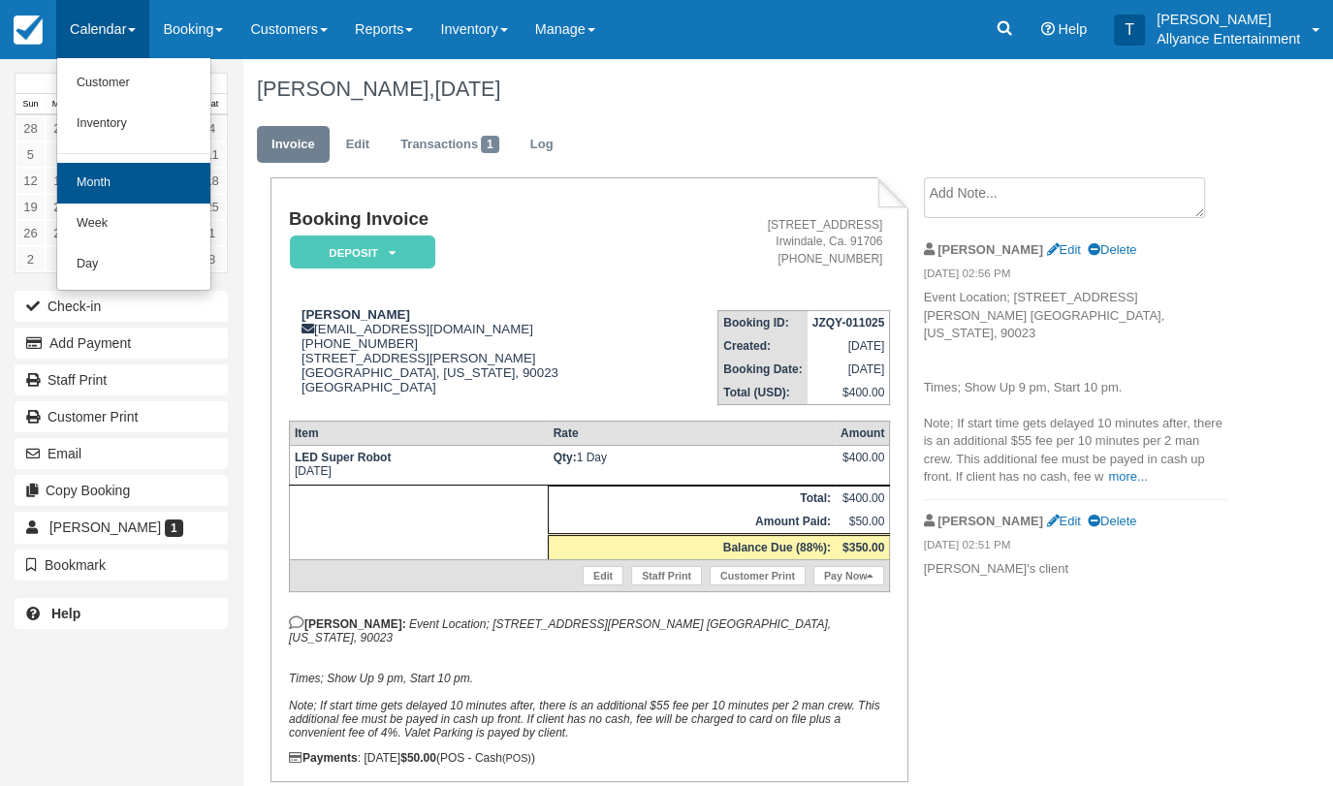
click at [102, 174] on link "Month" at bounding box center [133, 183] width 153 height 41
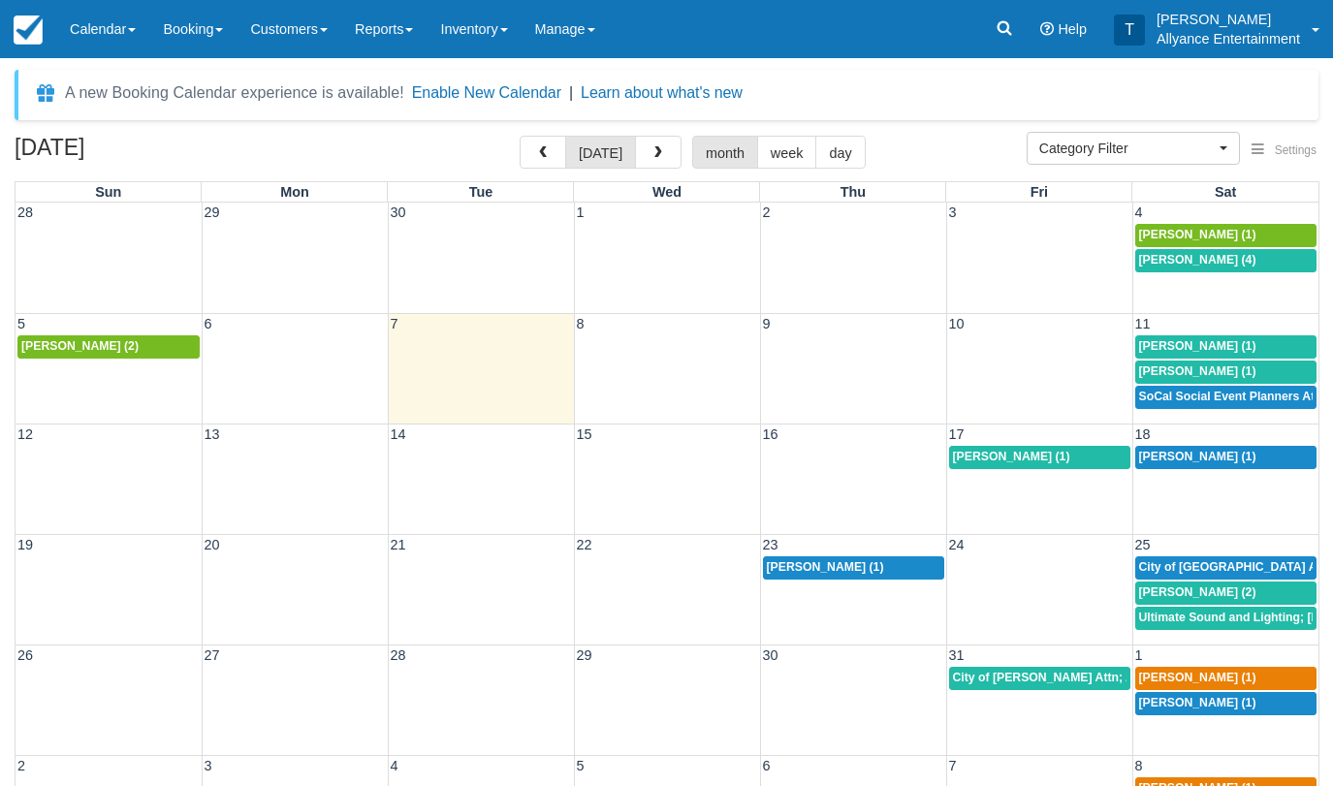
select select
click at [994, 32] on icon at bounding box center [1003, 27] width 19 height 19
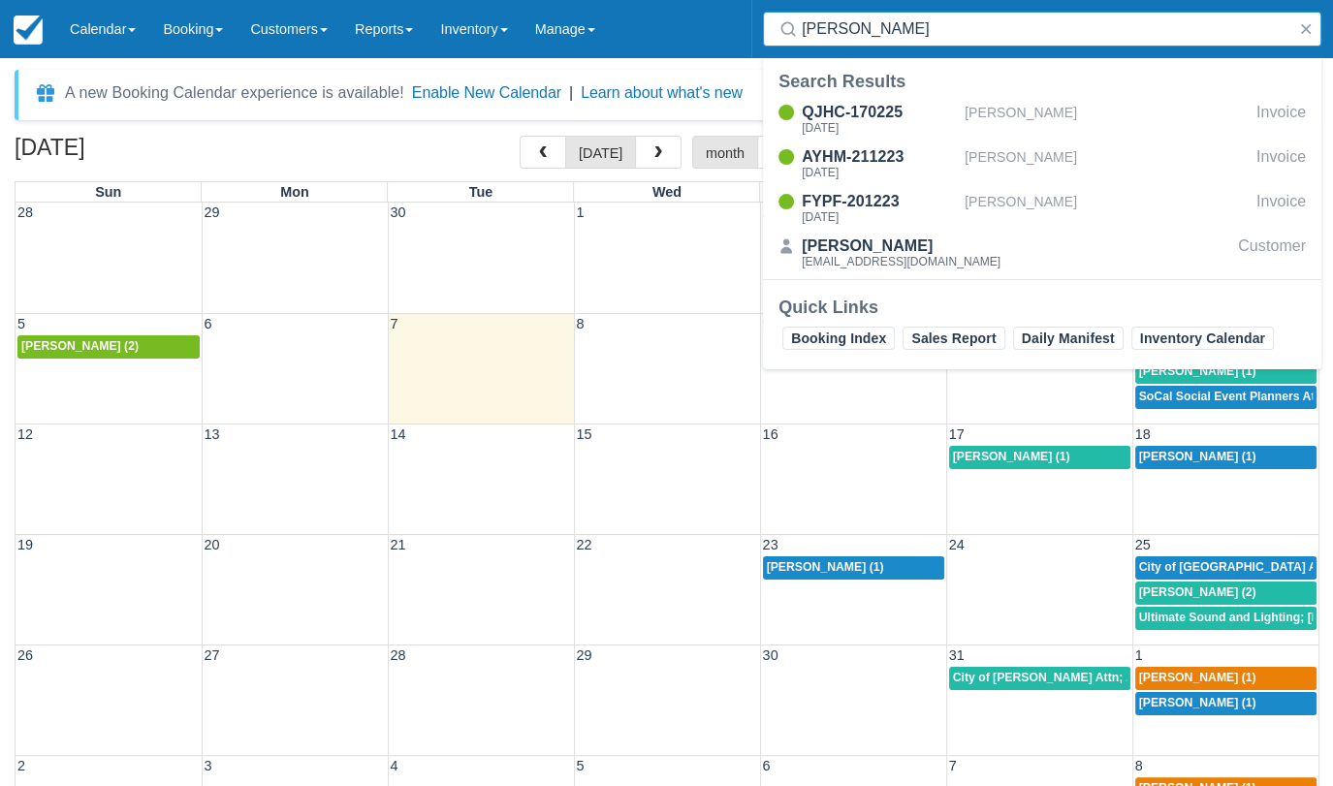
type input "[PERSON_NAME]"
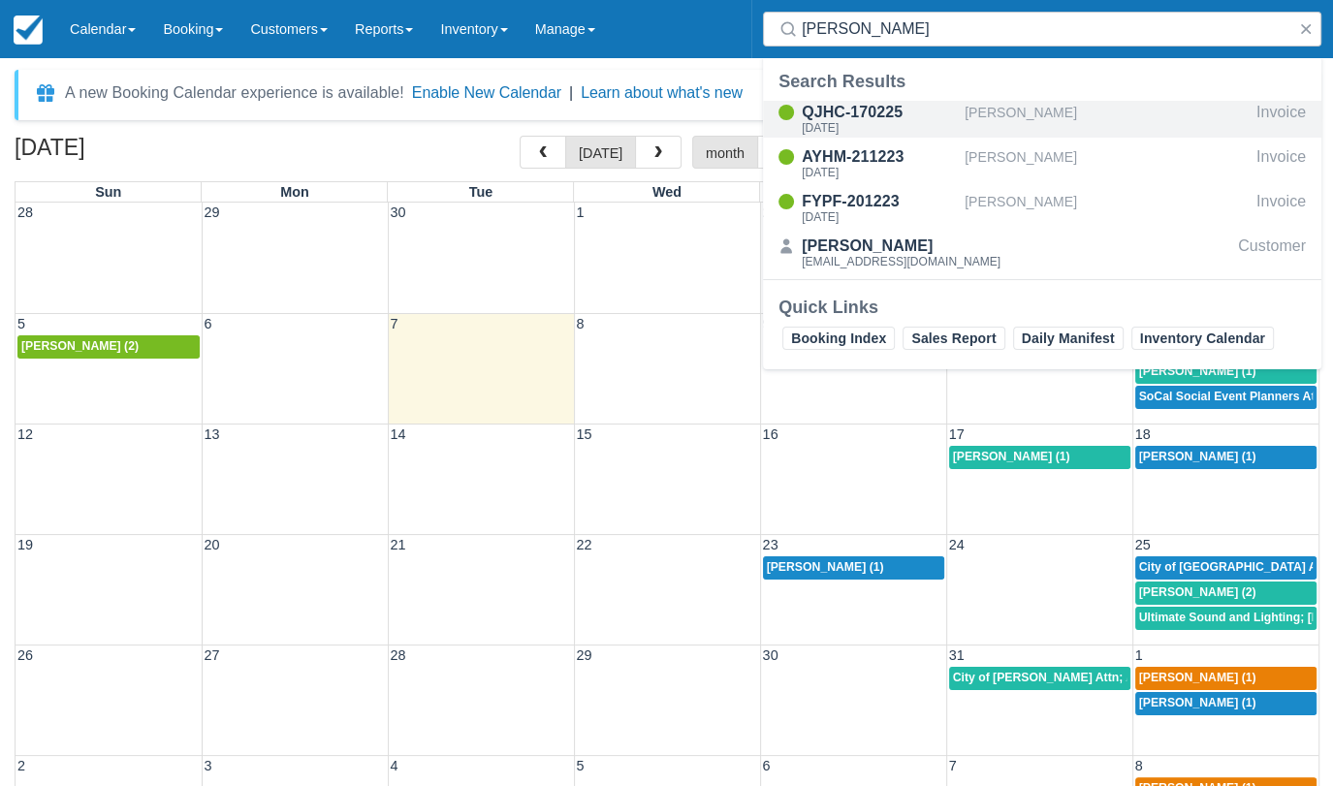
drag, startPoint x: 994, startPoint y: 32, endPoint x: 874, endPoint y: 114, distance: 145.7
click at [874, 114] on div "QJHC-170225" at bounding box center [879, 112] width 155 height 23
